Goal: Task Accomplishment & Management: Use online tool/utility

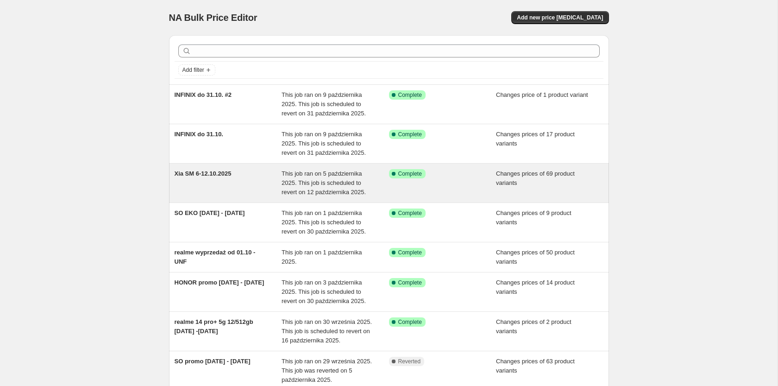
click at [231, 174] on span "Xia SM 6-12.10.2025" at bounding box center [203, 173] width 57 height 7
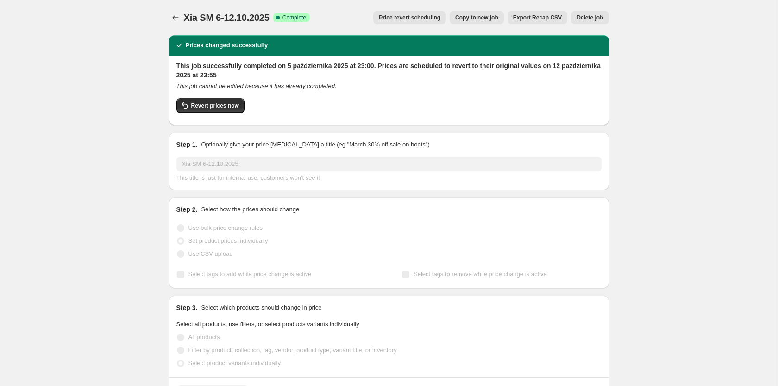
click at [481, 17] on span "Copy to new job" at bounding box center [476, 17] width 43 height 7
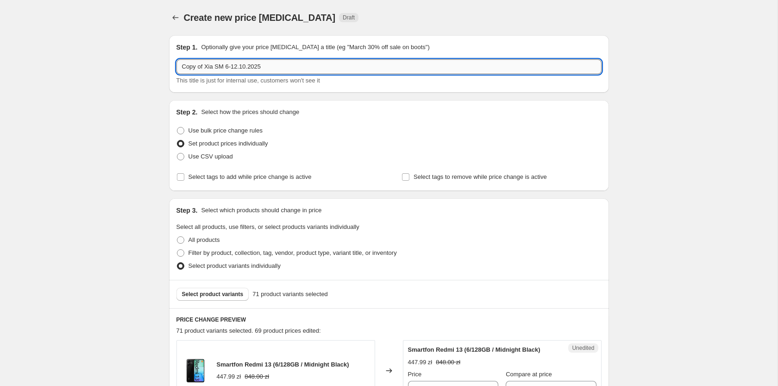
click at [227, 67] on input "Copy of Xia SM 6-12.10.2025" at bounding box center [388, 66] width 425 height 15
click at [238, 66] on input "Copy of Xia SM 13-12.10.2025" at bounding box center [388, 66] width 425 height 15
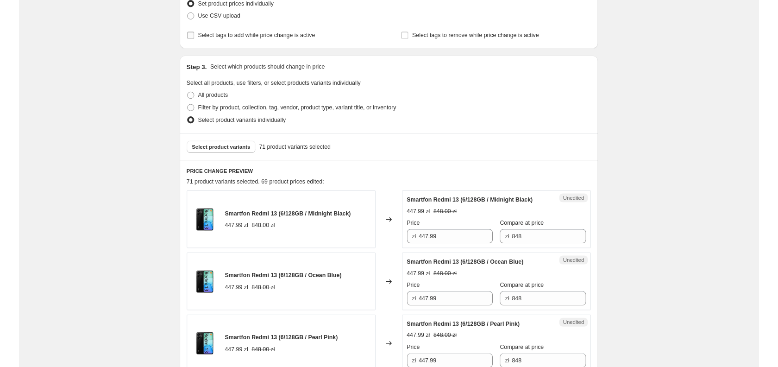
scroll to position [236, 0]
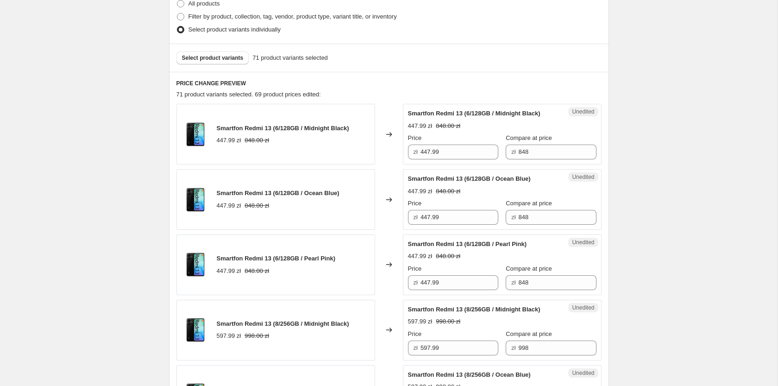
type input "Copy of Xia SM 13-19.10.2025"
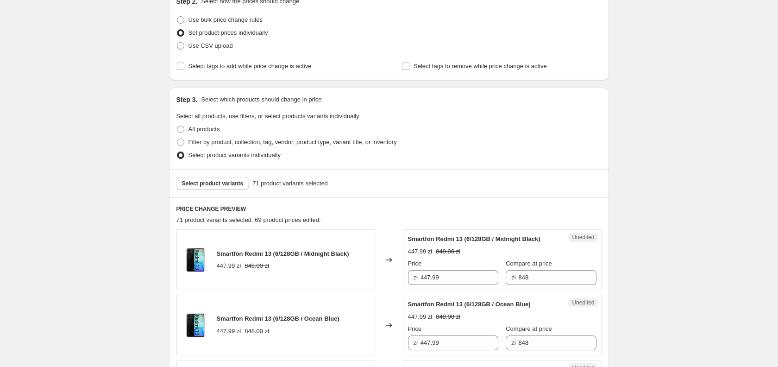
scroll to position [142, 0]
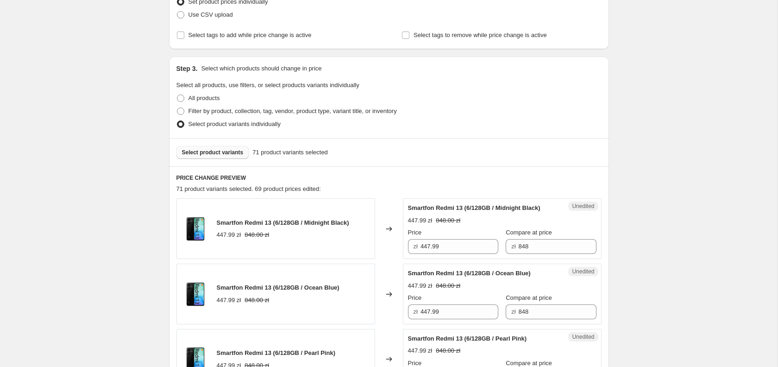
click at [215, 153] on span "Select product variants" at bounding box center [213, 152] width 62 height 7
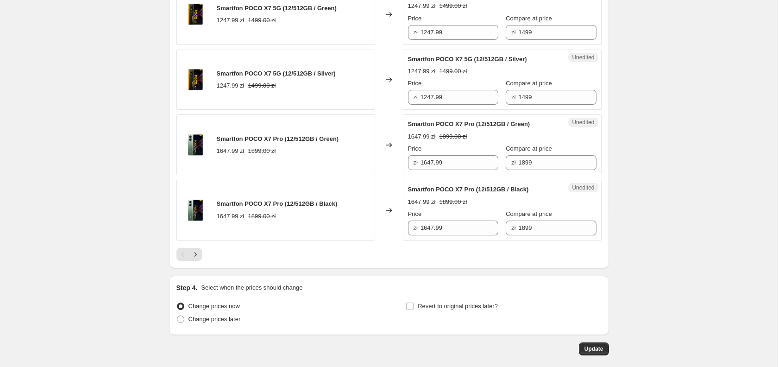
scroll to position [1494, 0]
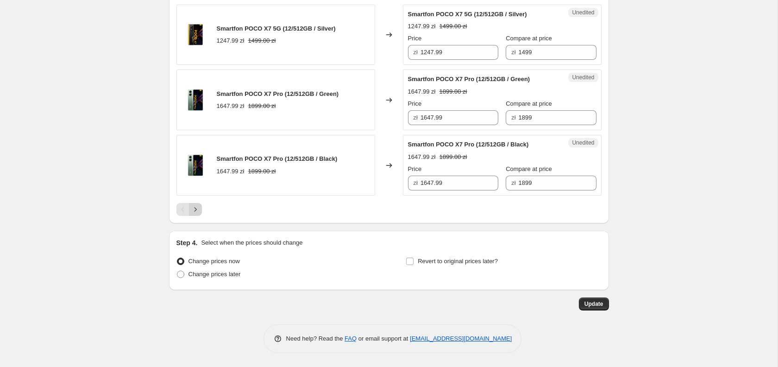
click at [194, 210] on icon "Next" at bounding box center [195, 209] width 9 height 9
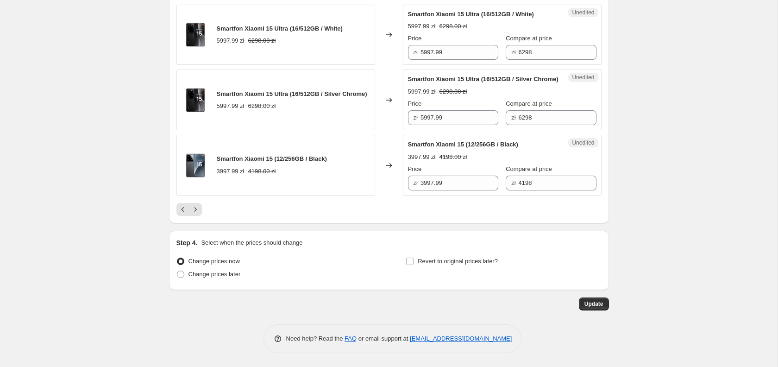
scroll to position [1623, 0]
click at [196, 211] on icon "Next" at bounding box center [195, 209] width 9 height 9
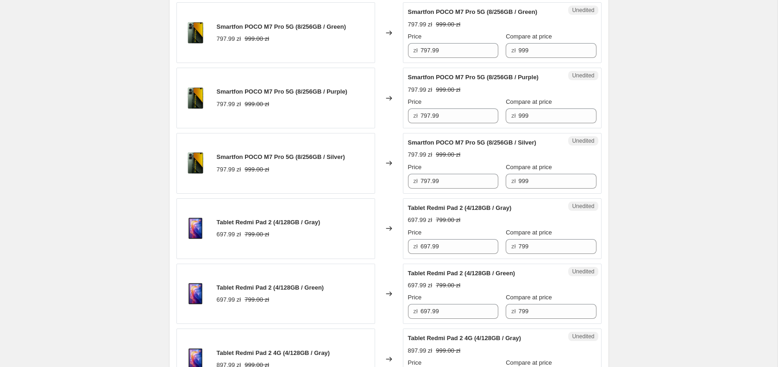
scroll to position [0, 0]
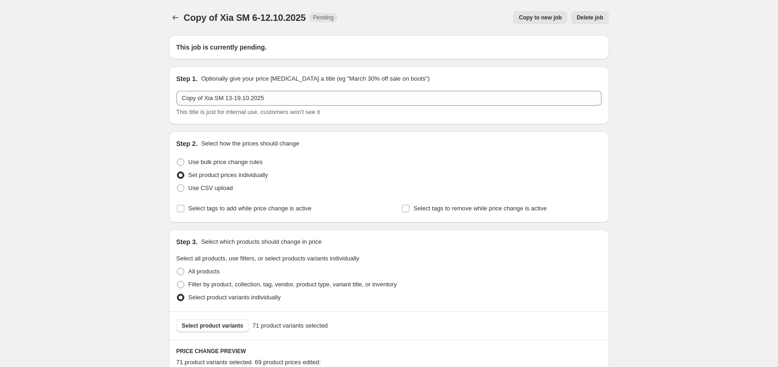
click at [592, 17] on span "Delete job" at bounding box center [589, 17] width 26 height 7
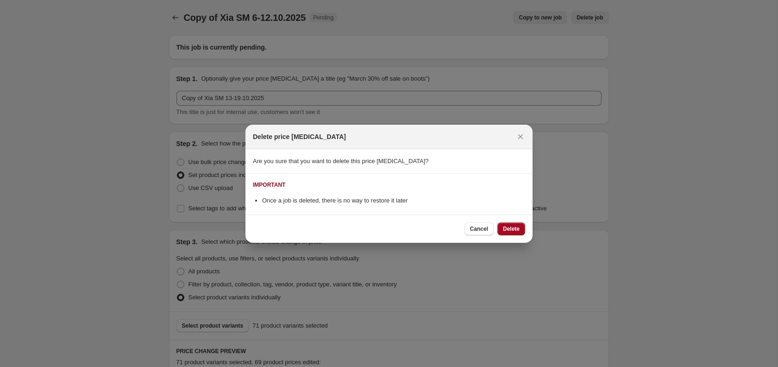
click at [505, 231] on span "Delete" at bounding box center [511, 228] width 17 height 7
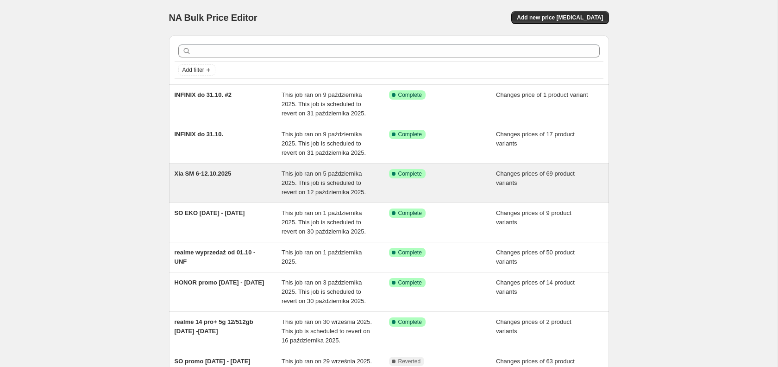
click at [215, 171] on span "Xia SM 6-12.10.2025" at bounding box center [203, 173] width 57 height 7
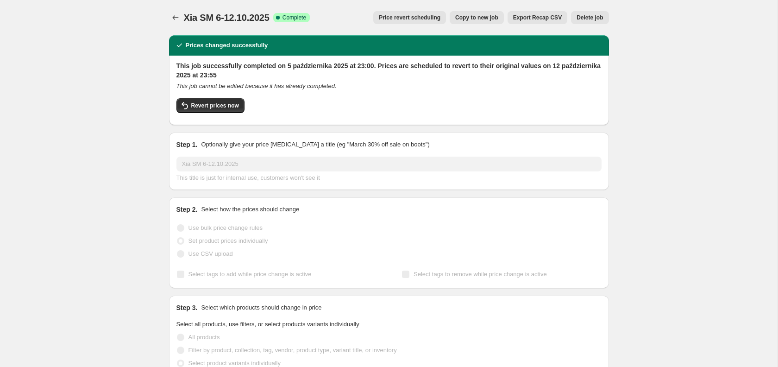
click at [491, 19] on span "Copy to new job" at bounding box center [476, 17] width 43 height 7
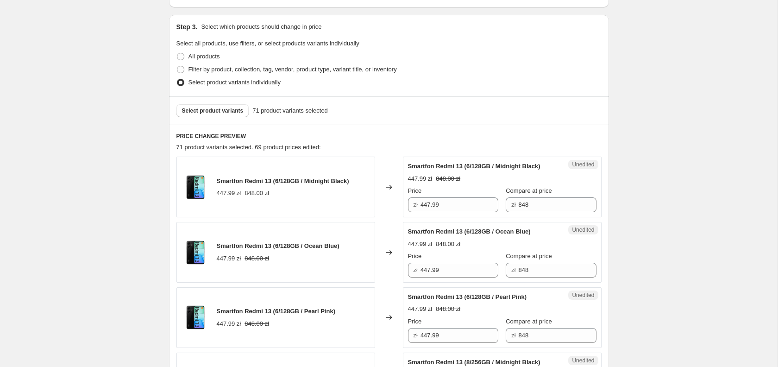
scroll to position [189, 0]
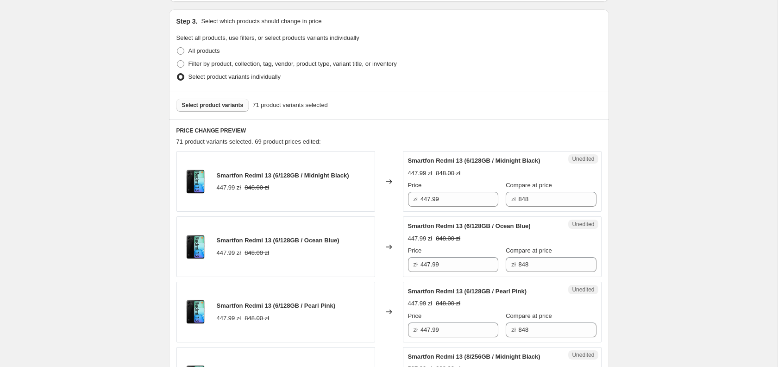
click at [222, 106] on span "Select product variants" at bounding box center [213, 104] width 62 height 7
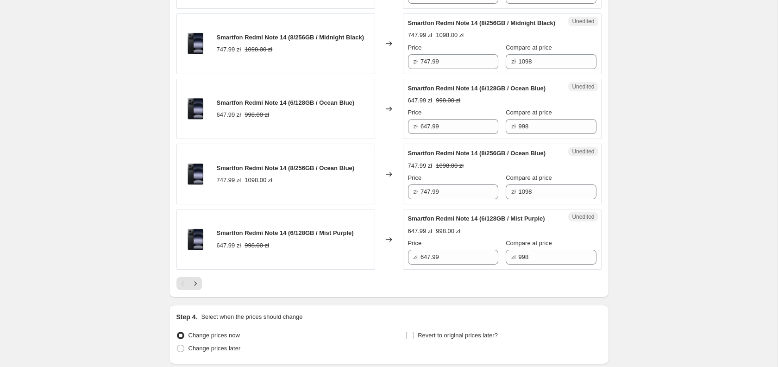
scroll to position [1508, 0]
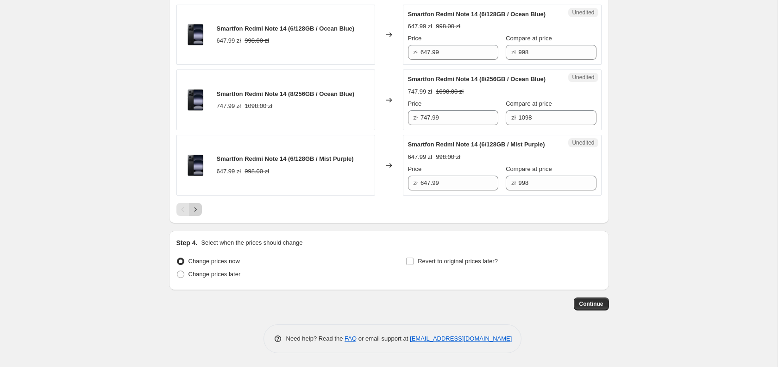
click at [194, 215] on button "Next" at bounding box center [195, 209] width 13 height 13
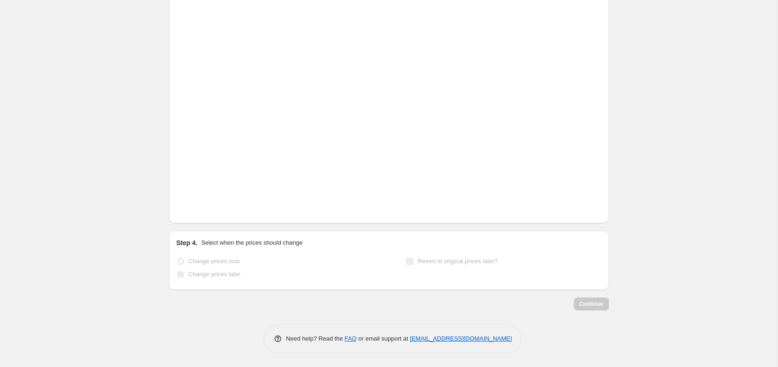
scroll to position [1444, 0]
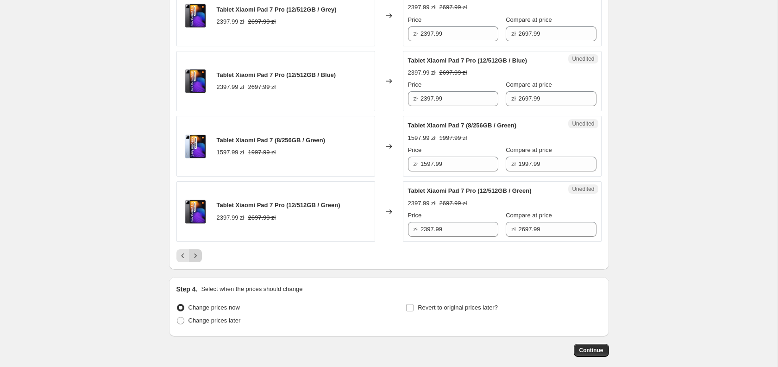
click at [193, 260] on icon "Next" at bounding box center [195, 255] width 9 height 9
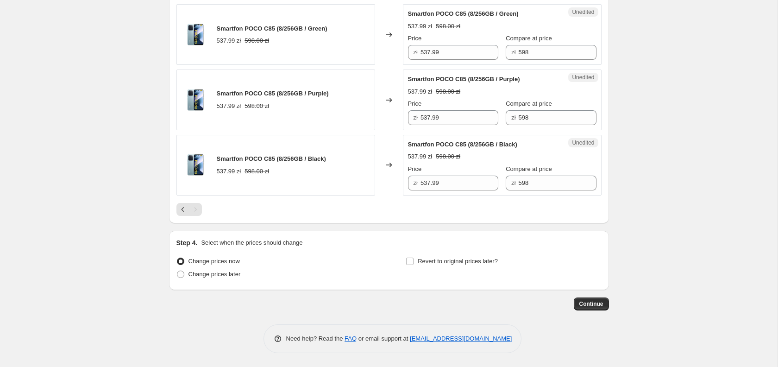
scroll to position [922, 0]
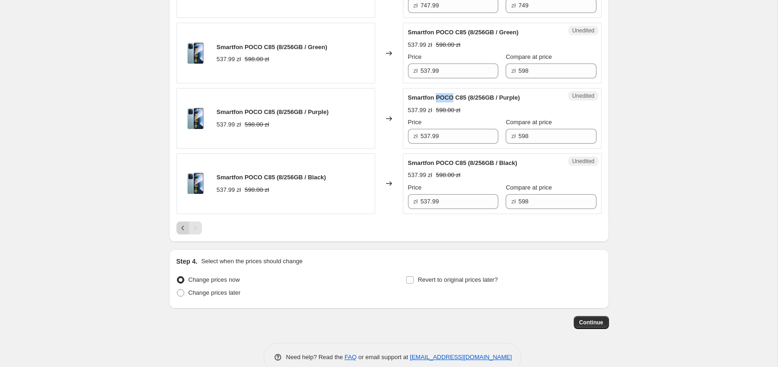
click at [180, 223] on icon "Previous" at bounding box center [182, 227] width 9 height 9
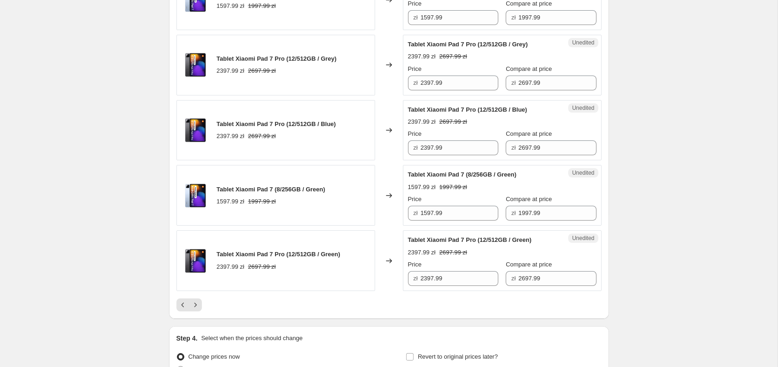
scroll to position [1518, 0]
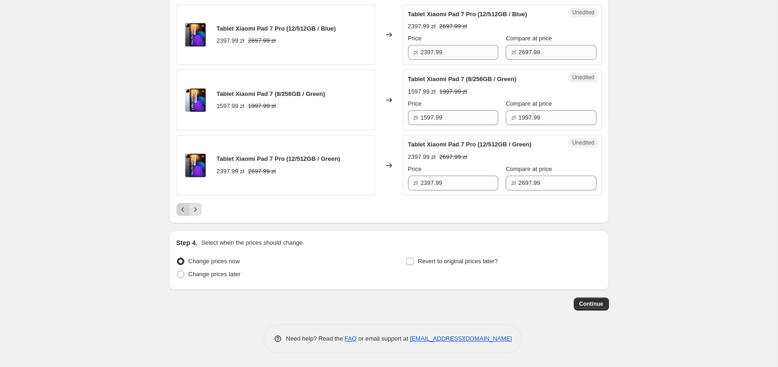
click at [177, 211] on button "Previous" at bounding box center [182, 209] width 13 height 13
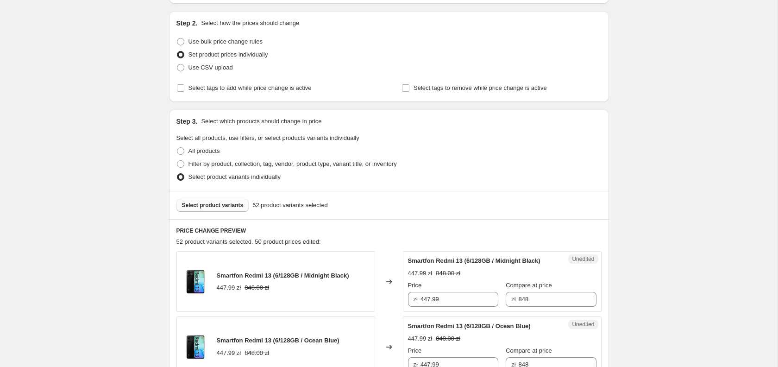
scroll to position [0, 0]
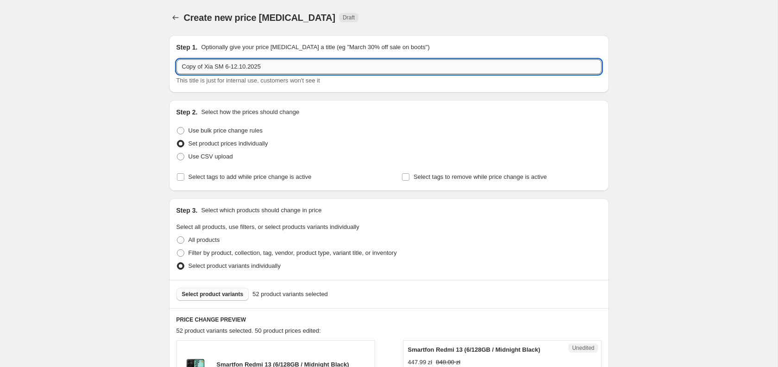
click at [233, 68] on input "Copy of Xia SM 6-12.10.2025" at bounding box center [388, 66] width 425 height 15
click at [225, 68] on input "Copy of Xia SM 6-19.10.2025" at bounding box center [388, 66] width 425 height 15
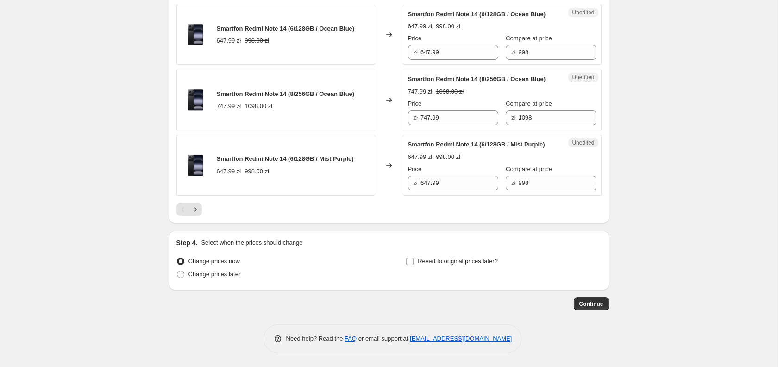
scroll to position [1508, 0]
type input "Copy of Xia SM 13-19.10.2025"
click at [421, 262] on span "Revert to original prices later?" at bounding box center [458, 260] width 80 height 7
click at [413, 262] on input "Revert to original prices later?" at bounding box center [409, 260] width 7 height 7
checkbox input "true"
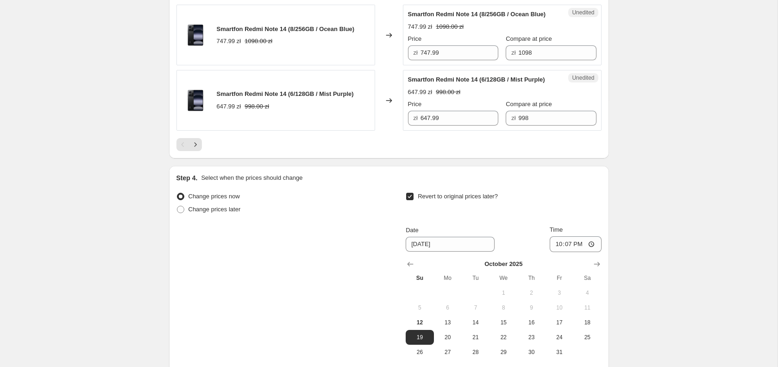
scroll to position [1666, 0]
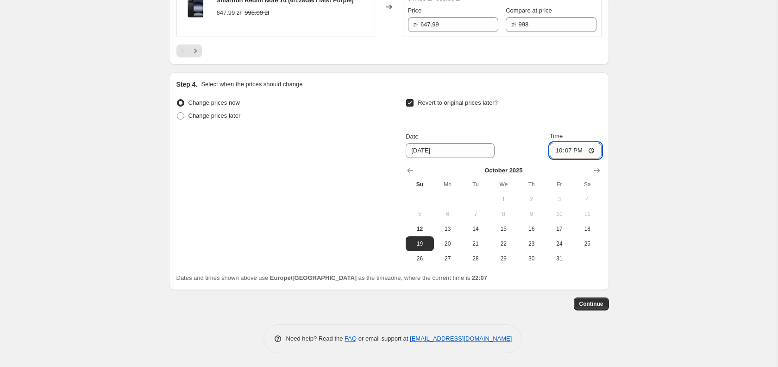
click at [581, 151] on input "22:07" at bounding box center [576, 151] width 52 height 16
type input "23:55"
click at [586, 306] on span "Continue" at bounding box center [591, 303] width 24 height 7
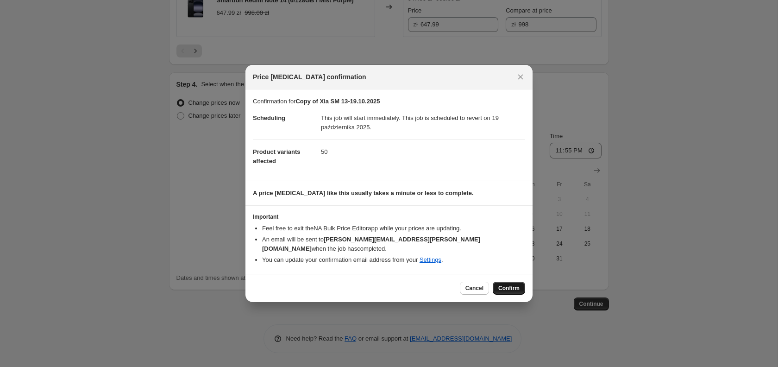
click at [506, 284] on span "Confirm" at bounding box center [508, 287] width 21 height 7
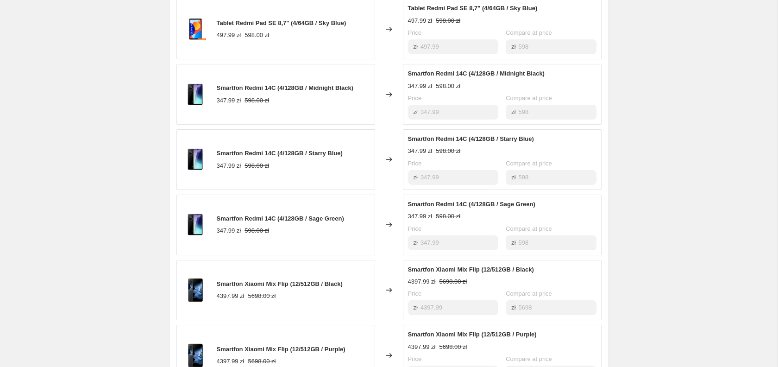
scroll to position [986, 0]
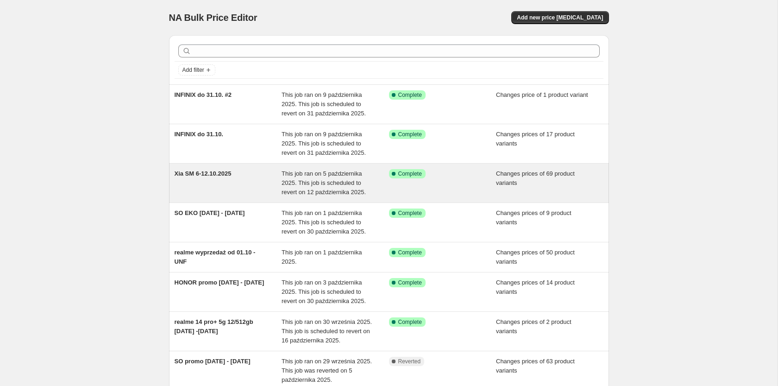
click at [210, 179] on div "Xia SM 6-12.10.2025" at bounding box center [228, 183] width 107 height 28
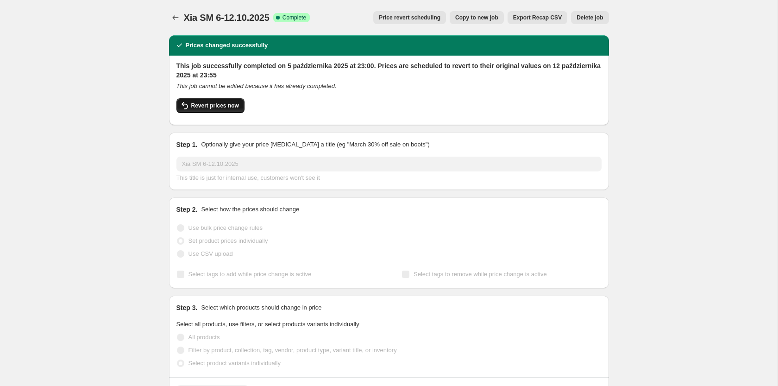
click at [211, 103] on span "Revert prices now" at bounding box center [215, 105] width 48 height 7
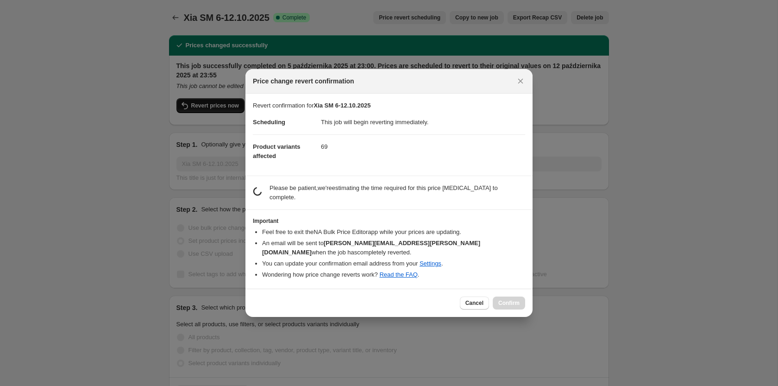
checkbox input "false"
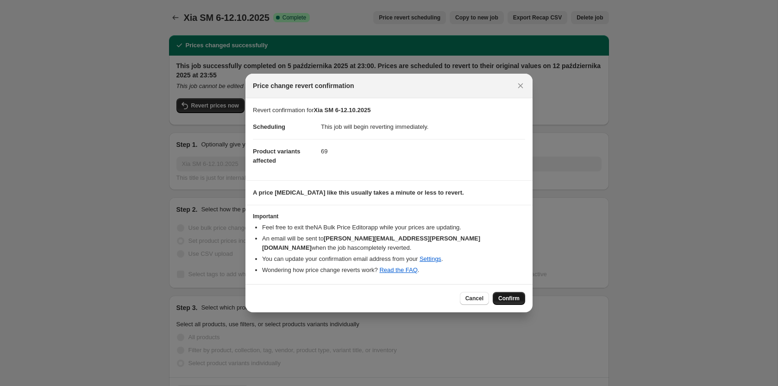
click at [515, 295] on span "Confirm" at bounding box center [508, 297] width 21 height 7
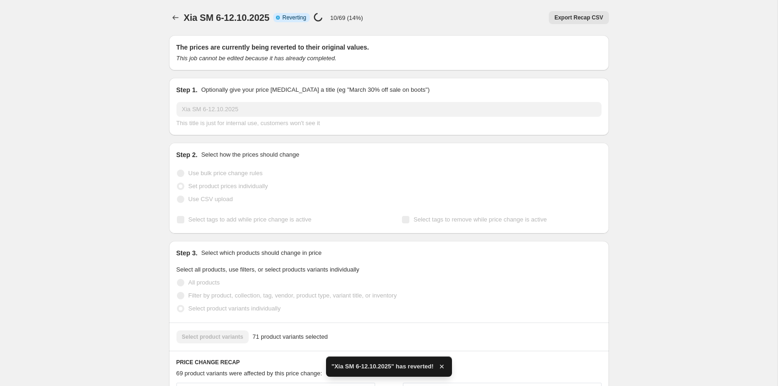
checkbox input "true"
